Goal: Information Seeking & Learning: Learn about a topic

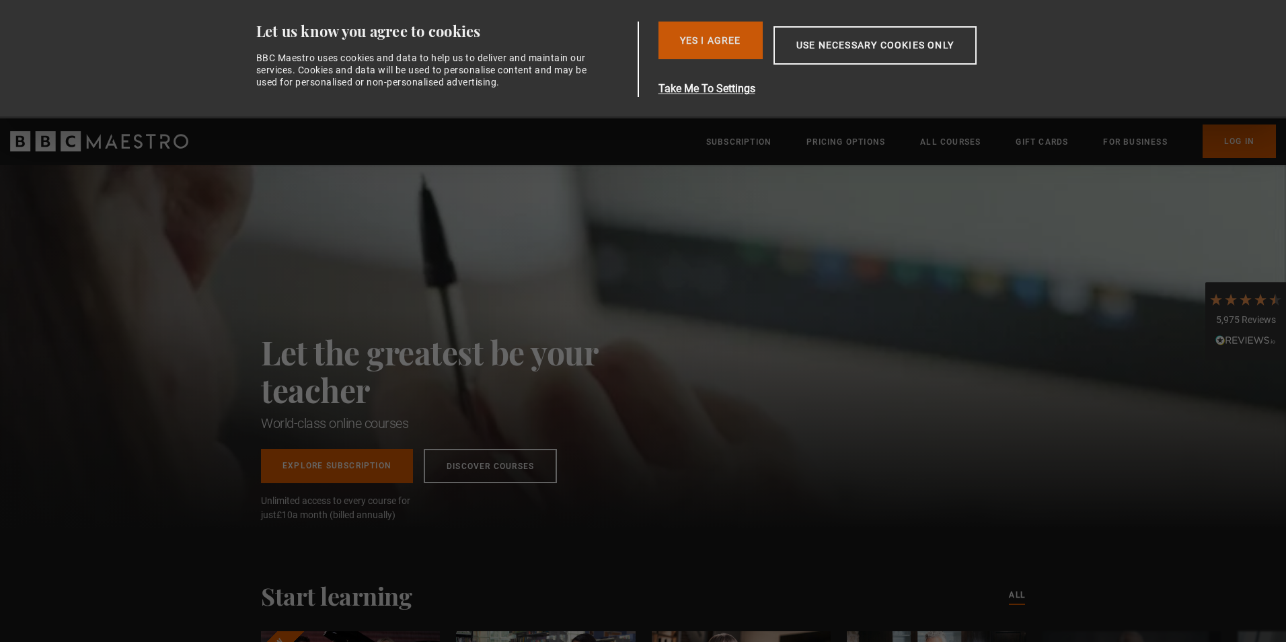
click at [722, 42] on button "Yes I Agree" at bounding box center [711, 41] width 104 height 38
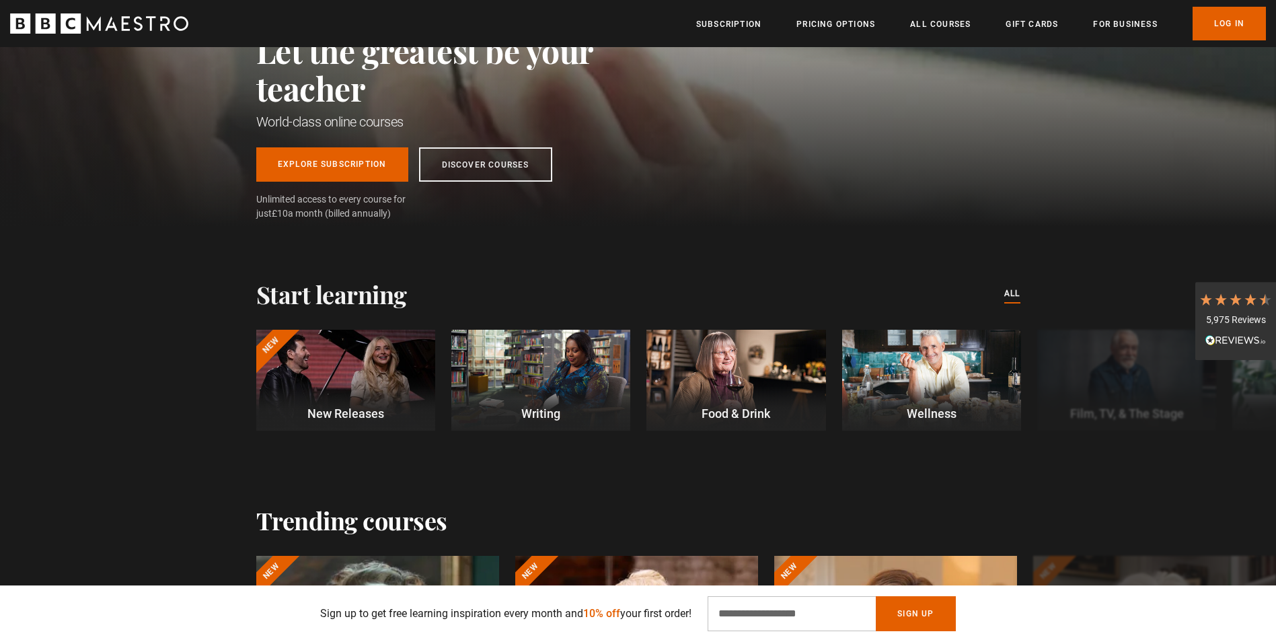
scroll to position [269, 0]
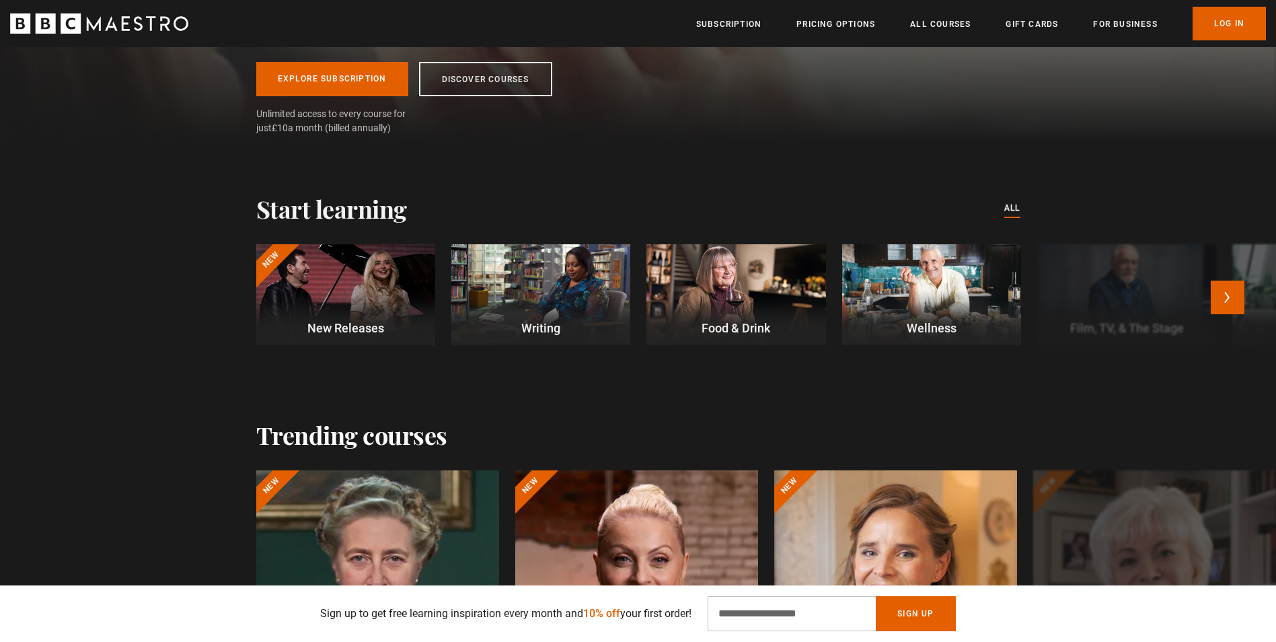
click at [341, 262] on div at bounding box center [345, 294] width 179 height 101
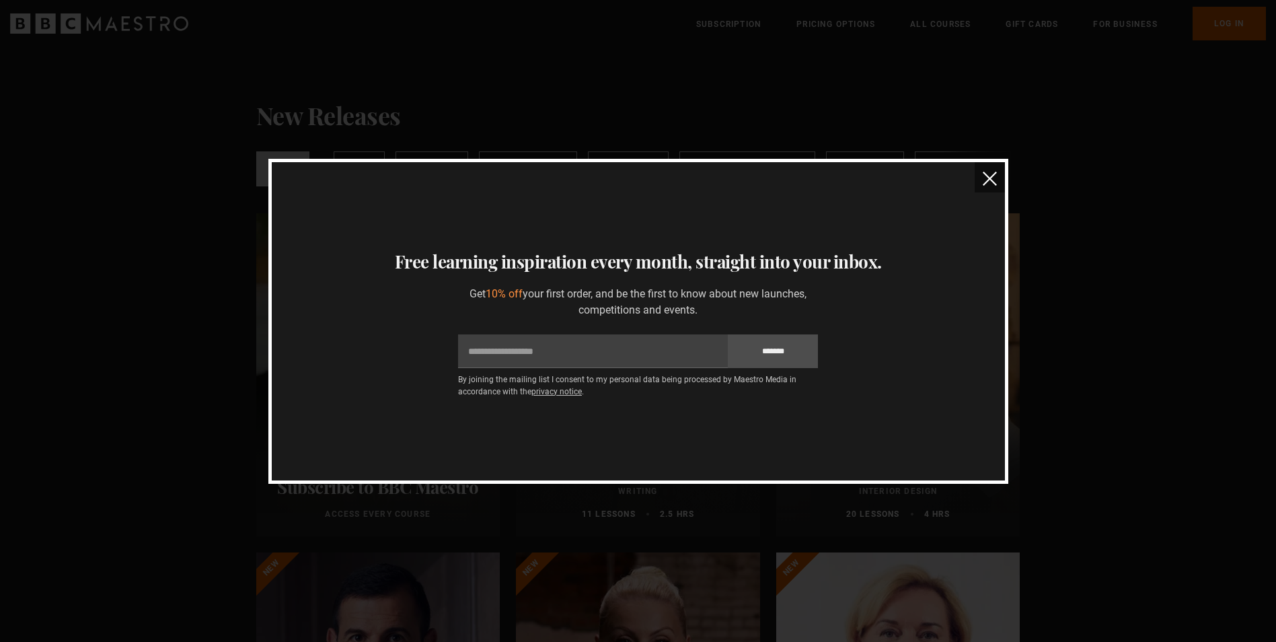
click at [990, 178] on img "close" at bounding box center [990, 179] width 14 height 14
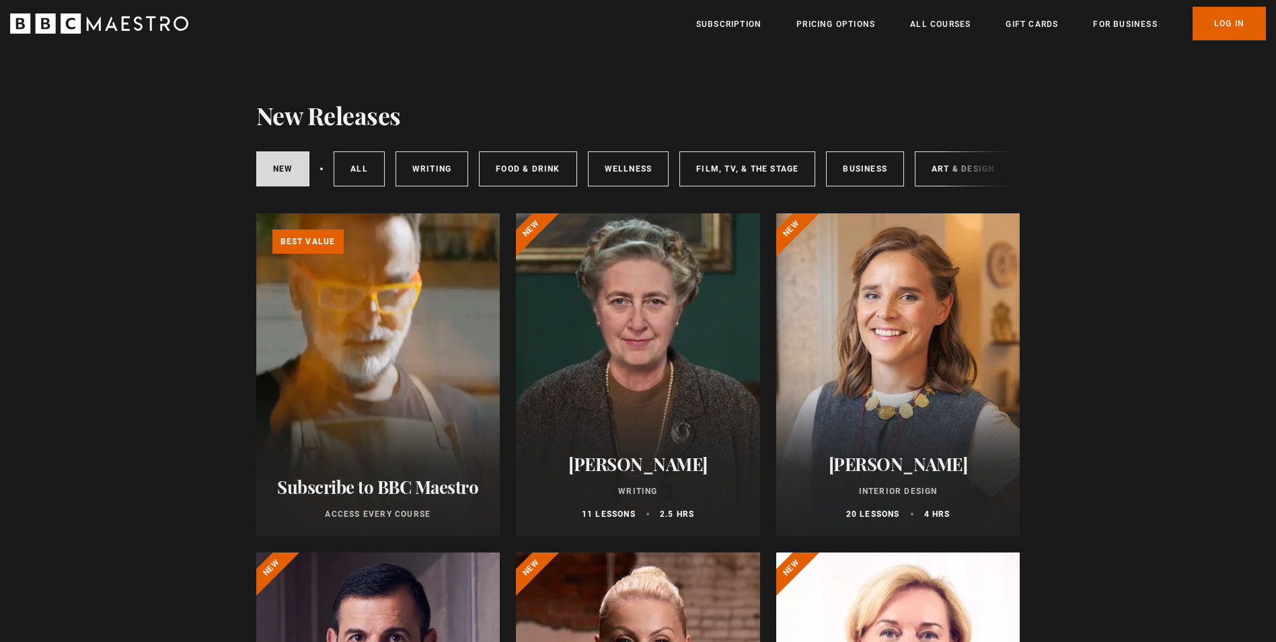
click at [167, 32] on icon "BBC Maestro" at bounding box center [99, 23] width 178 height 20
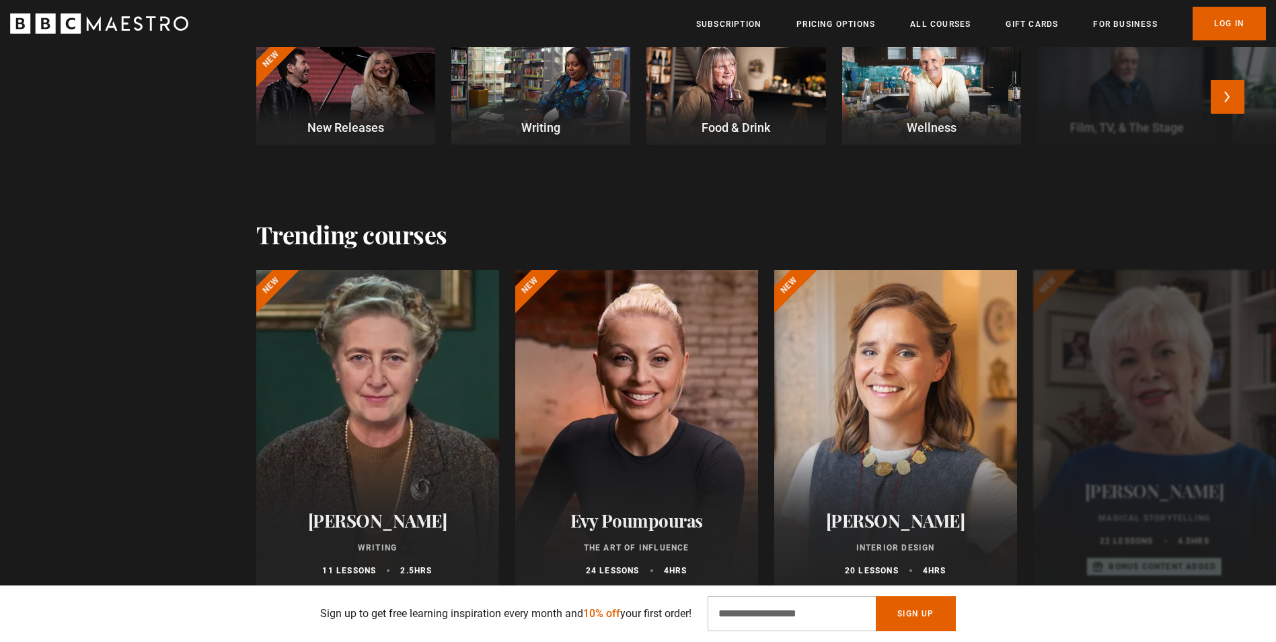
scroll to position [269, 0]
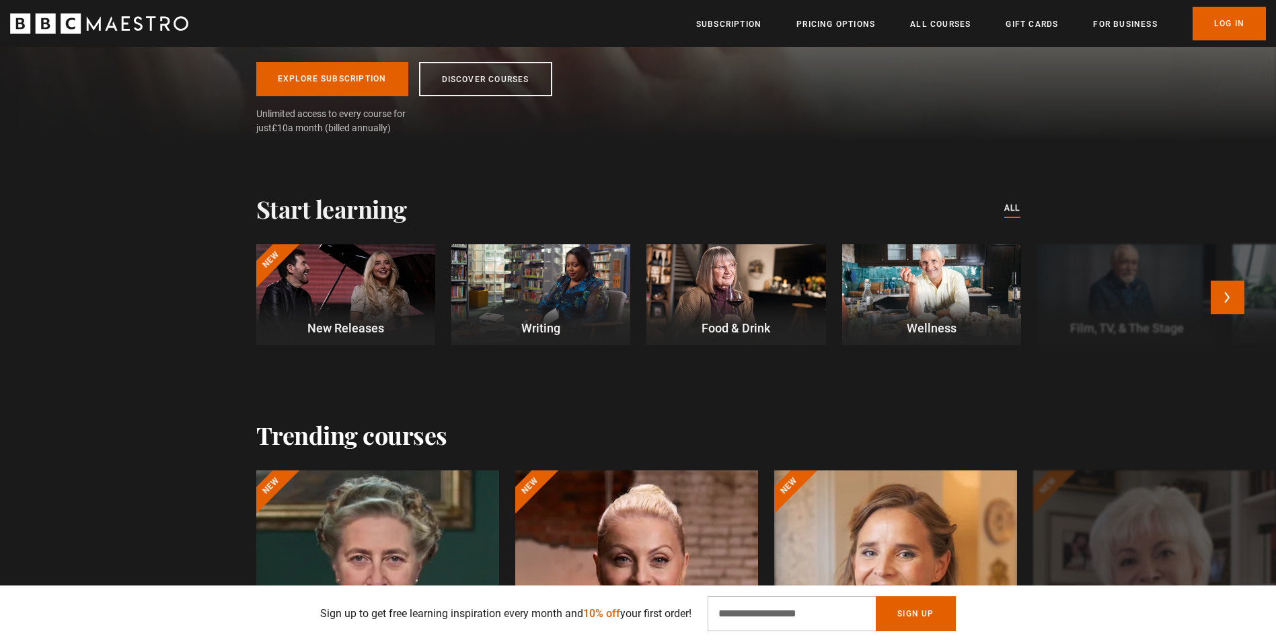
click at [544, 276] on div at bounding box center [540, 294] width 179 height 101
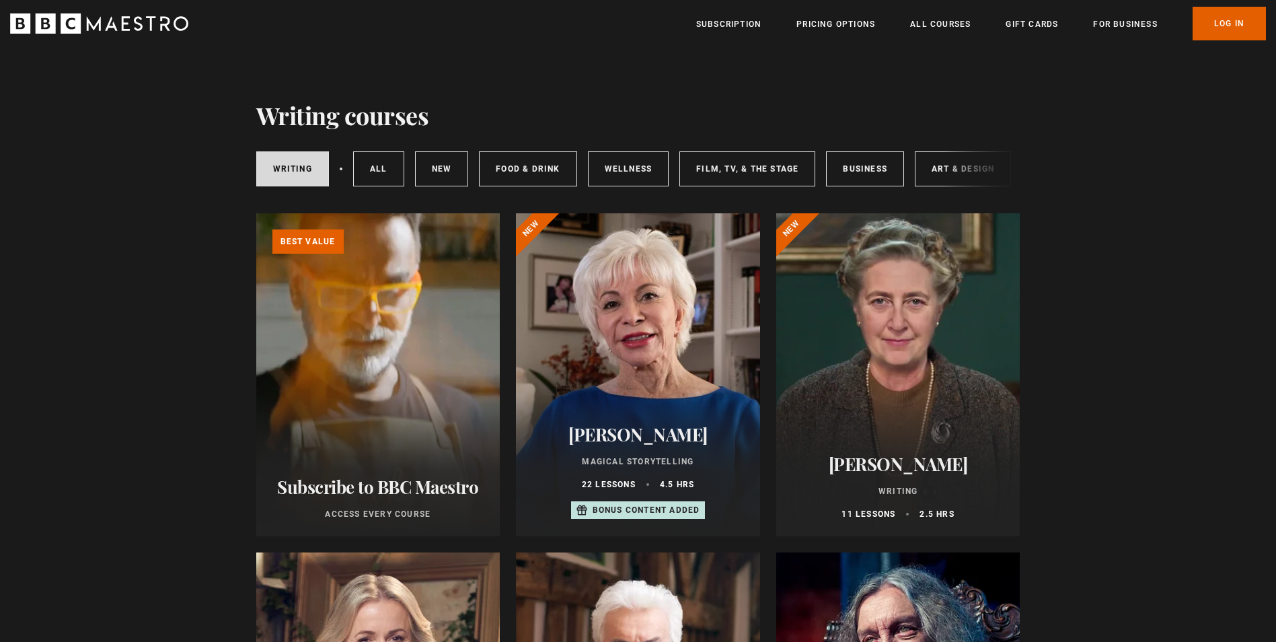
click at [611, 345] on div at bounding box center [638, 374] width 244 height 323
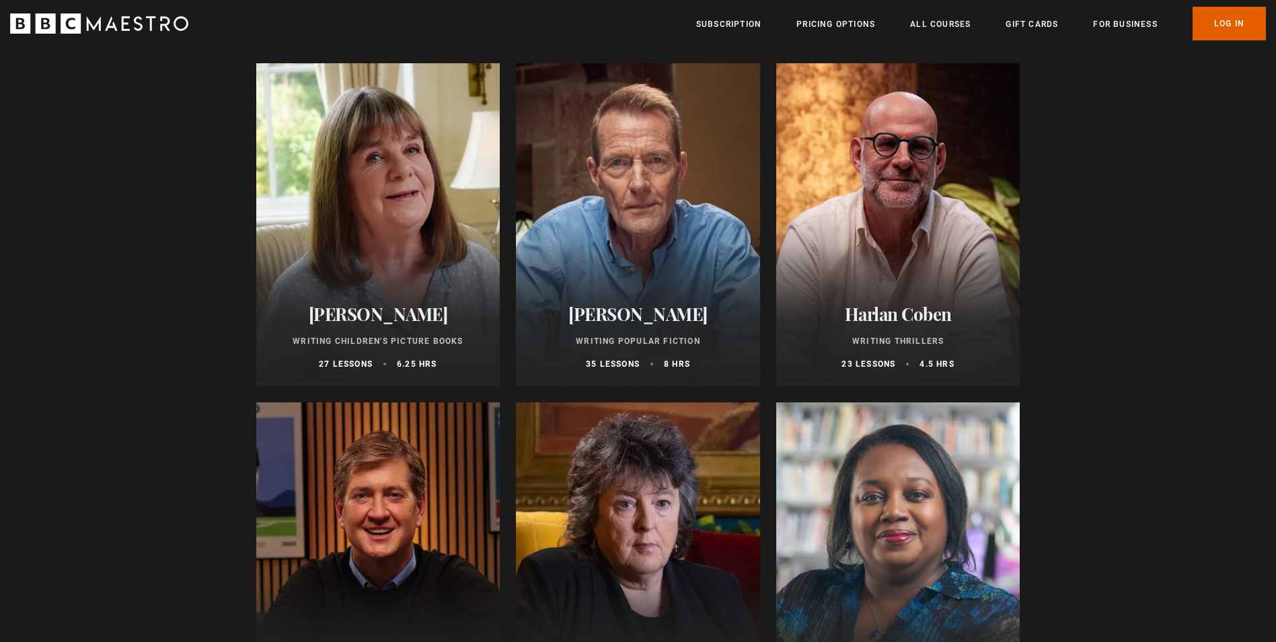
scroll to position [1009, 0]
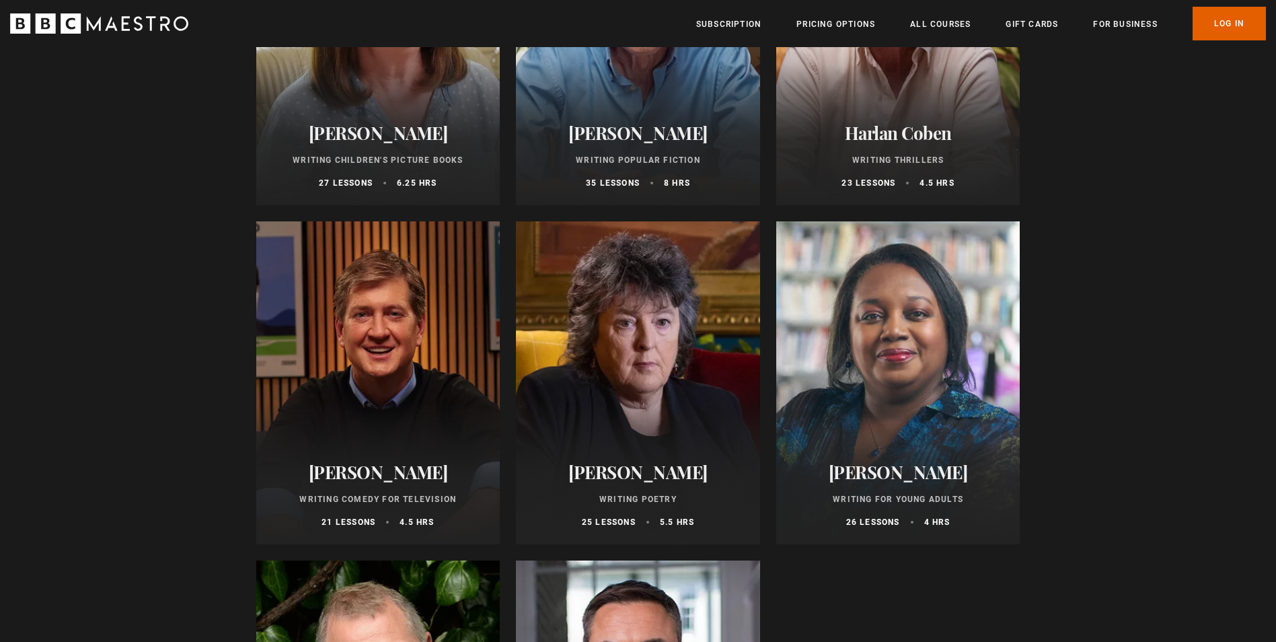
click at [813, 444] on div at bounding box center [898, 382] width 244 height 323
click at [365, 128] on h2 "[PERSON_NAME]" at bounding box center [378, 132] width 212 height 21
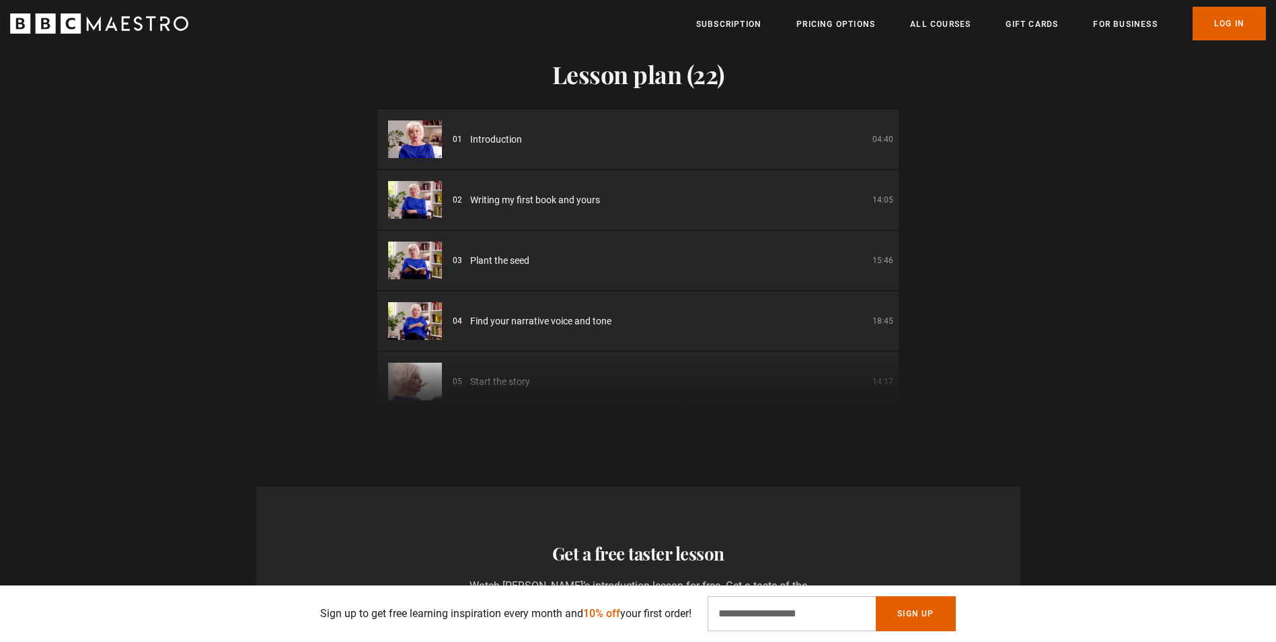
scroll to position [1951, 0]
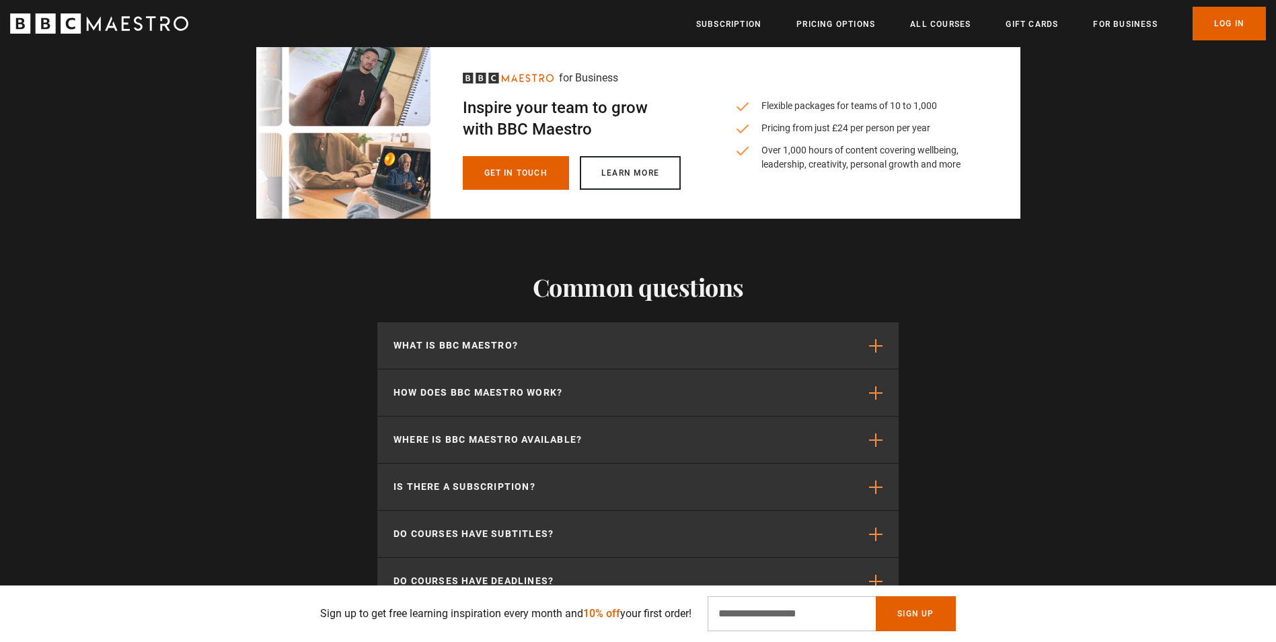
scroll to position [4171, 0]
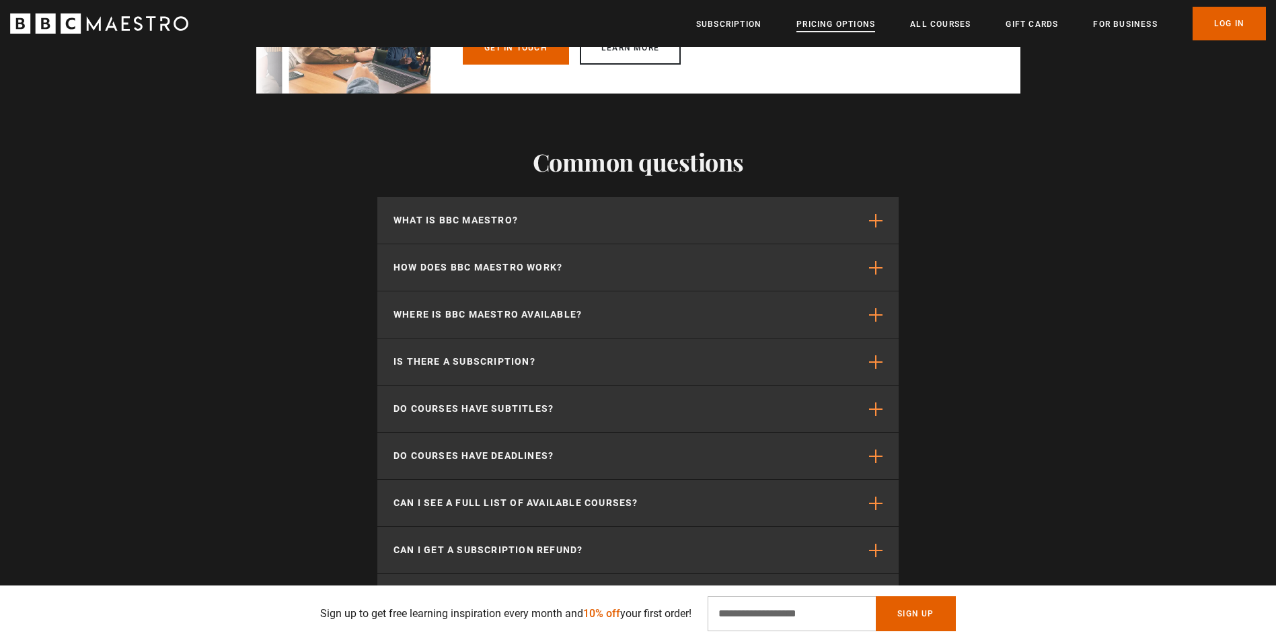
click at [829, 27] on link "Pricing Options" at bounding box center [835, 23] width 79 height 13
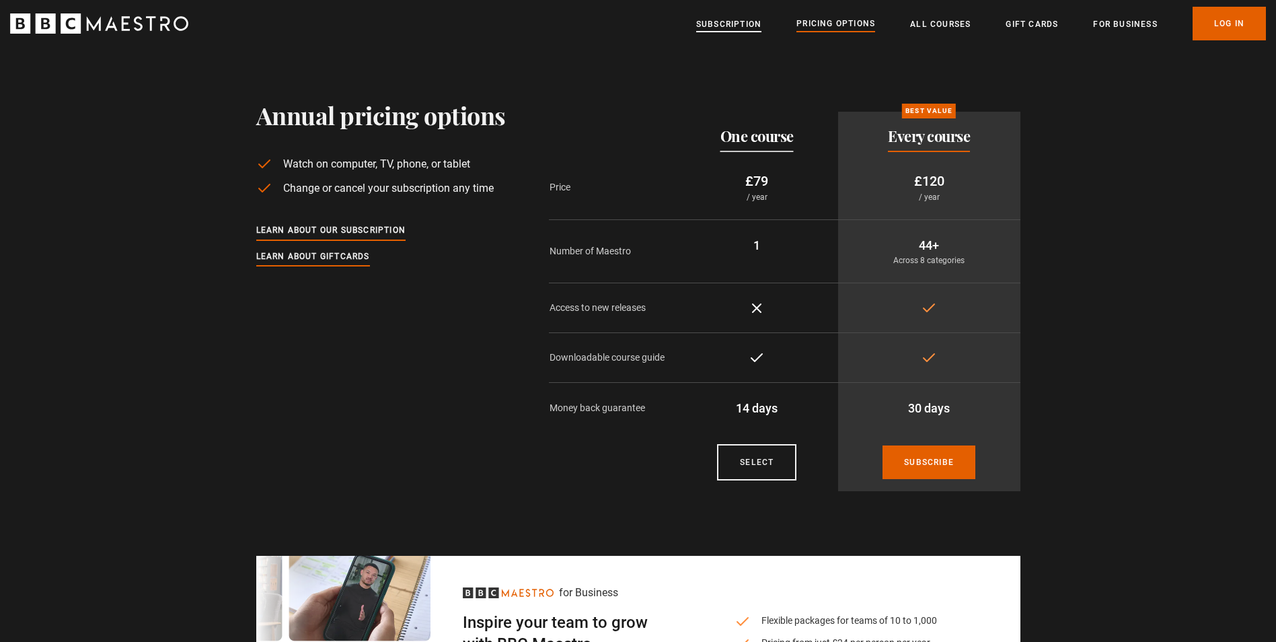
click at [711, 28] on link "Subscription" at bounding box center [728, 23] width 65 height 13
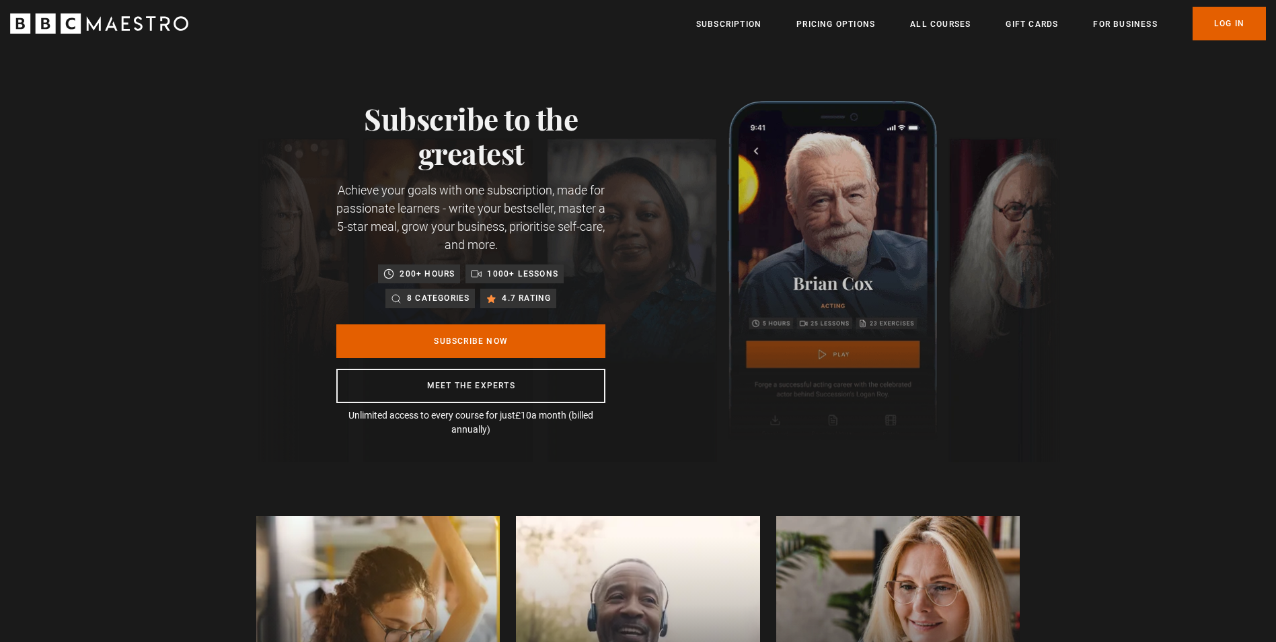
click at [114, 22] on icon "BBC Maestro" at bounding box center [99, 23] width 178 height 20
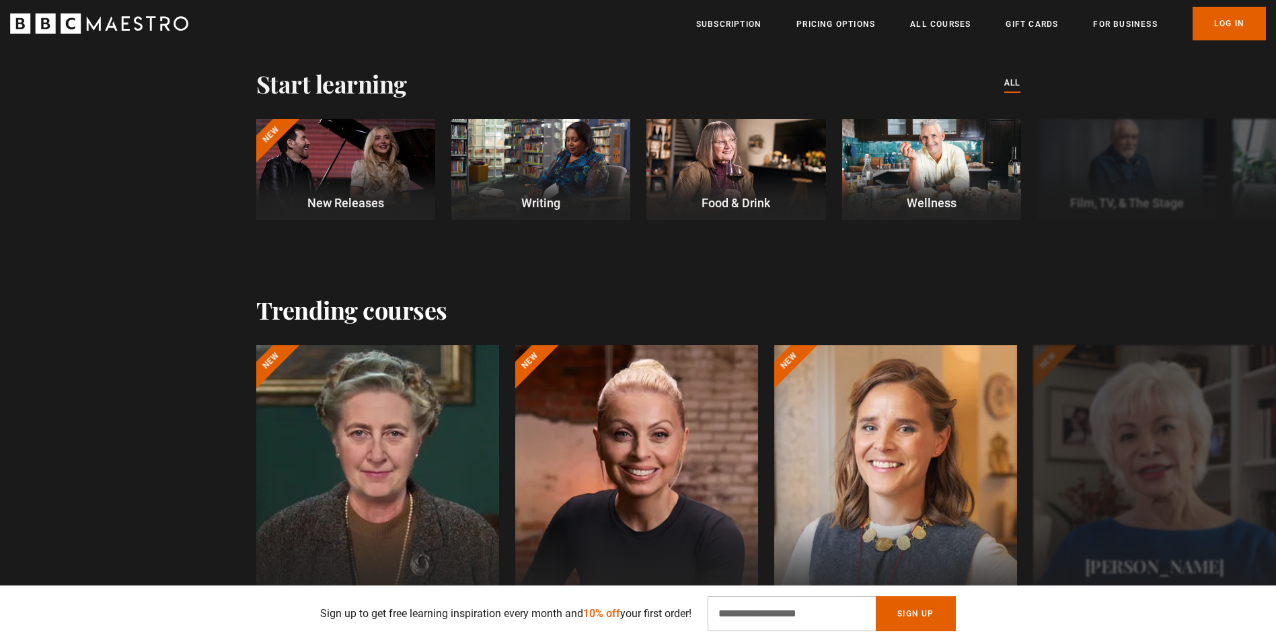
scroll to position [404, 0]
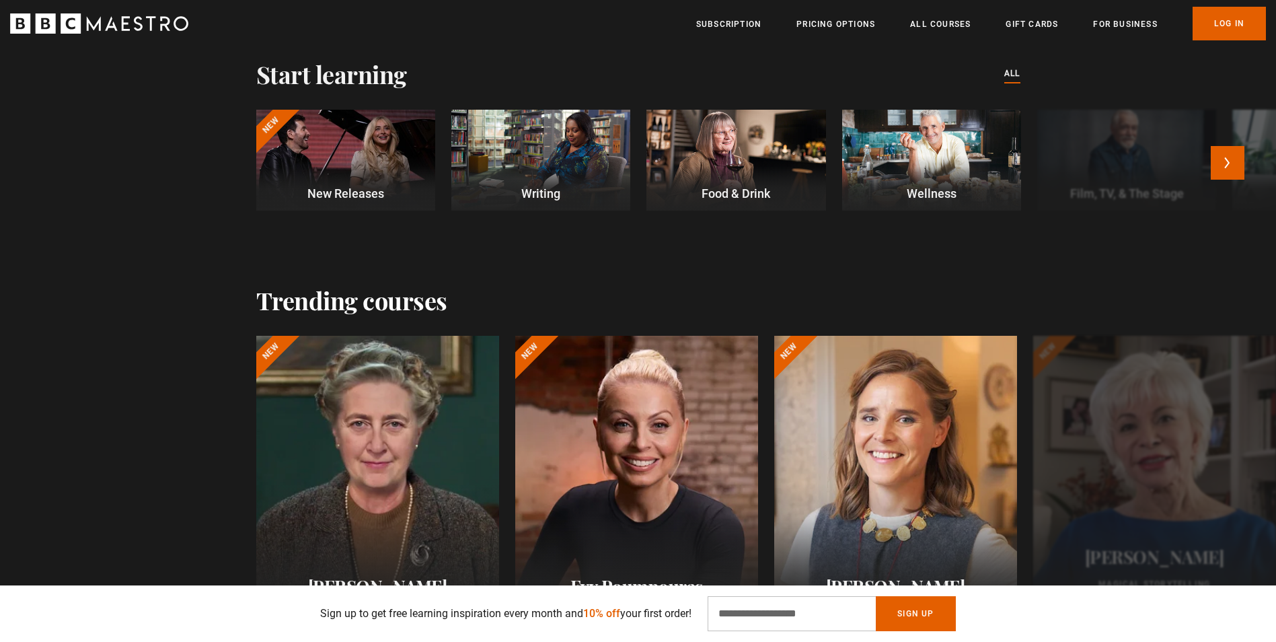
click at [499, 128] on div at bounding box center [540, 160] width 179 height 101
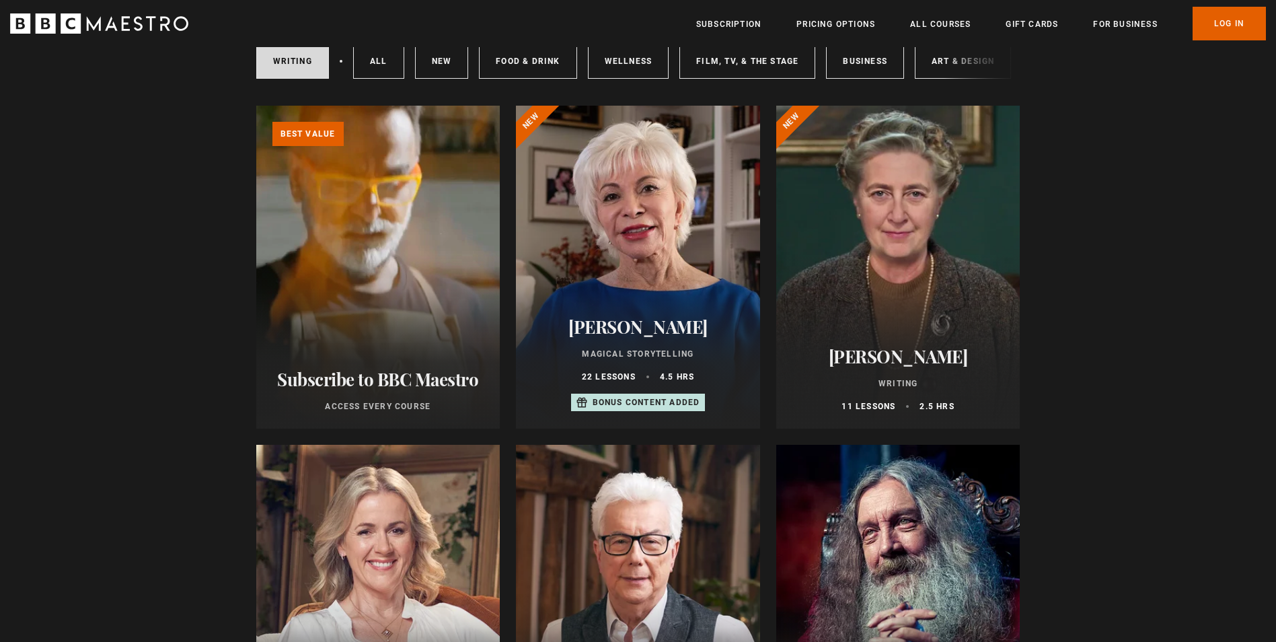
scroll to position [336, 0]
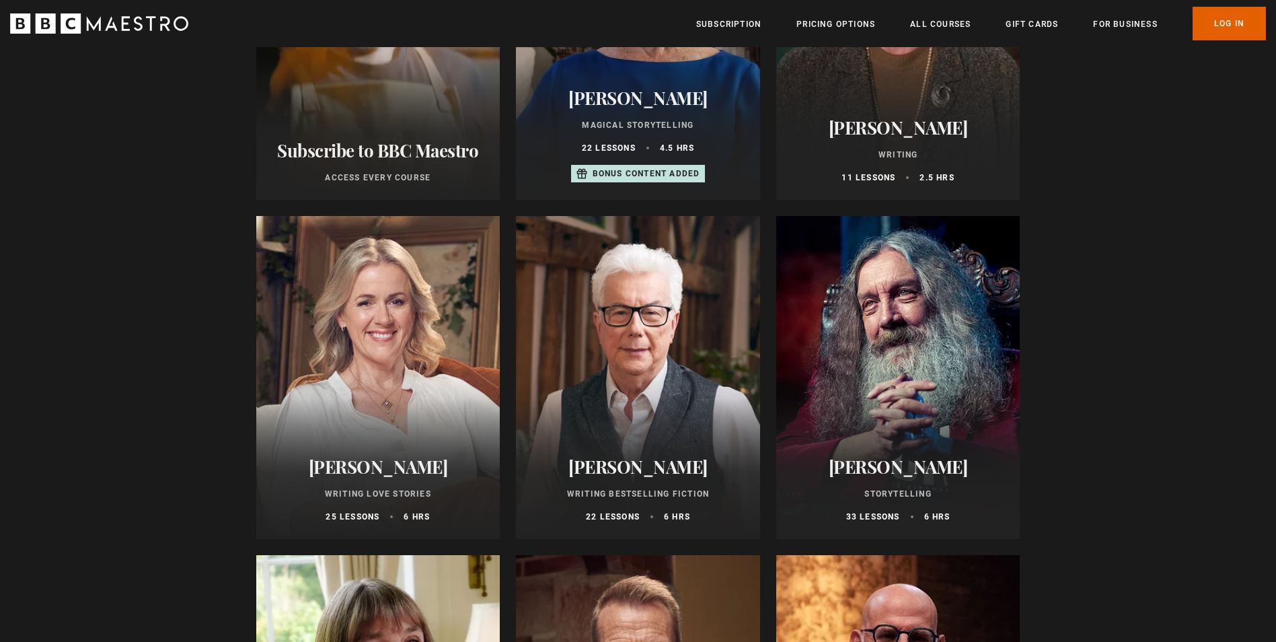
click at [880, 340] on div at bounding box center [898, 377] width 244 height 323
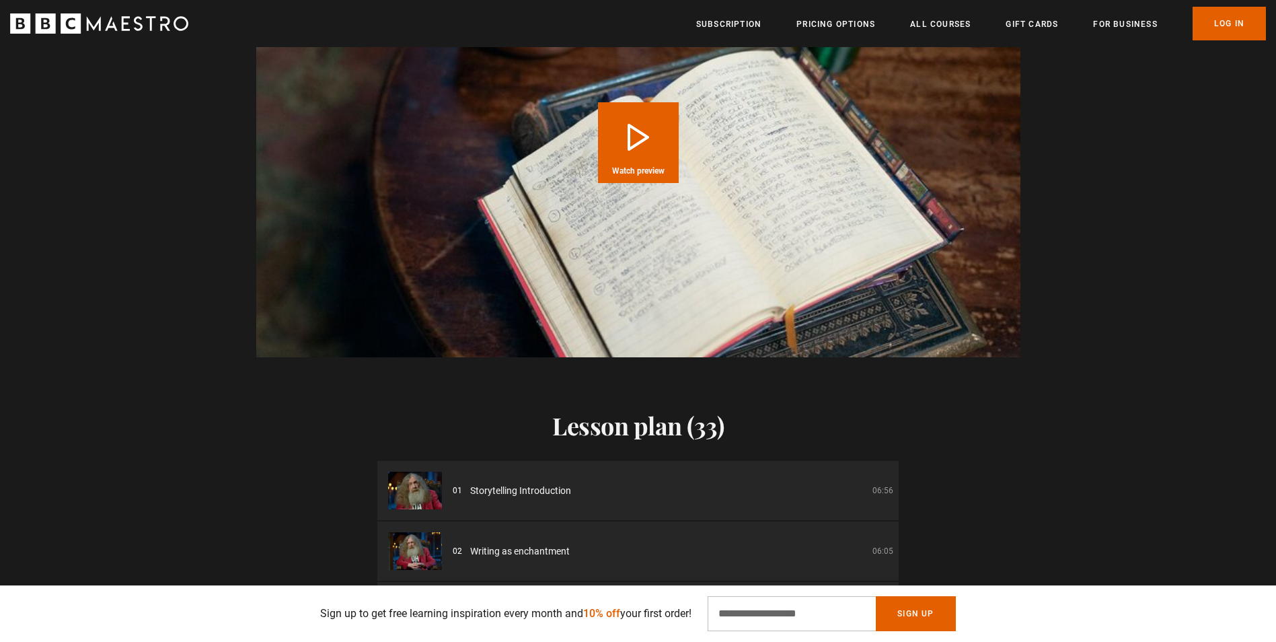
scroll to position [1682, 0]
